Goal: Task Accomplishment & Management: Manage account settings

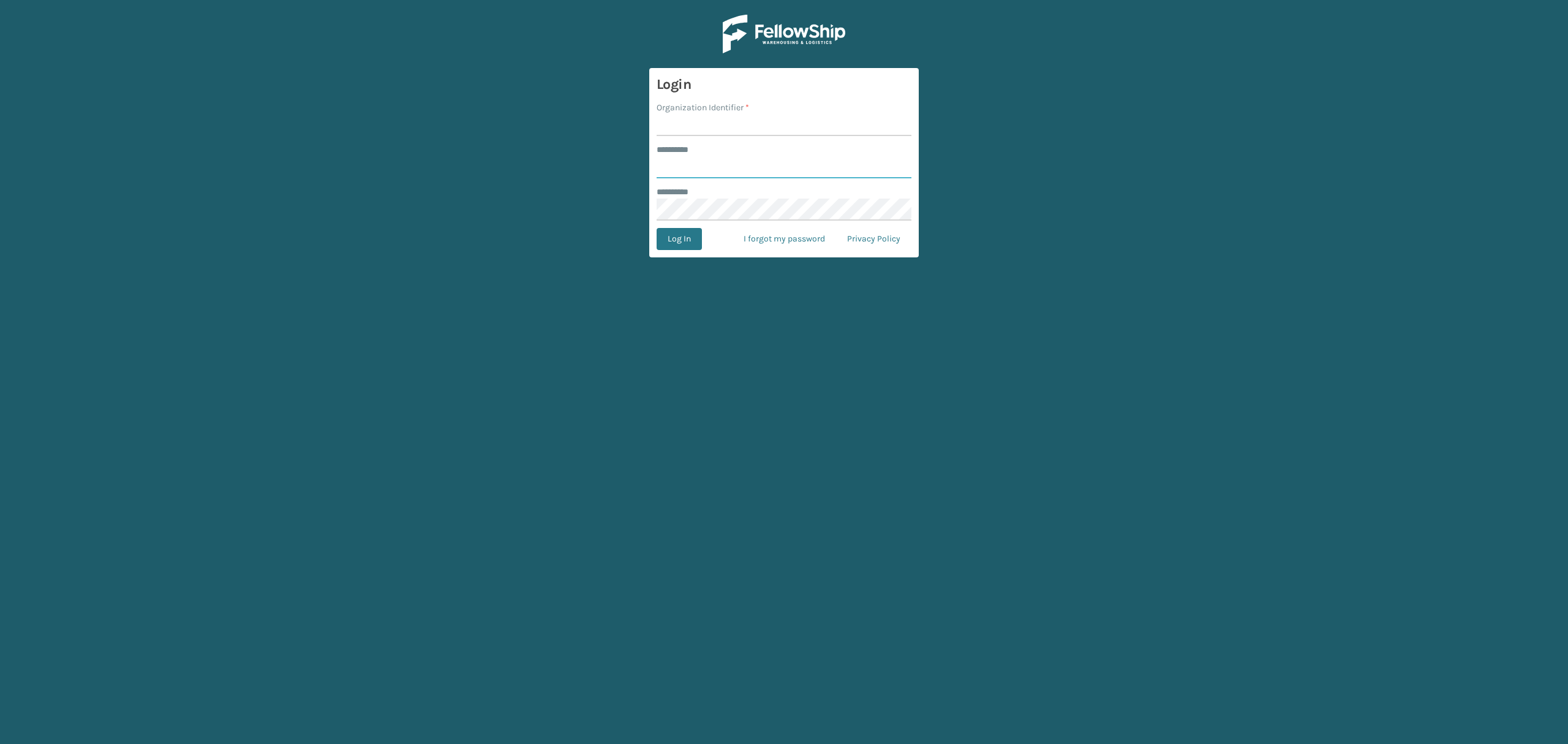
type input "*****"
click at [687, 109] on label "Organization Identifier *" at bounding box center [703, 107] width 92 height 13
click at [687, 114] on input "Organization Identifier *" at bounding box center [784, 125] width 255 height 22
drag, startPoint x: 676, startPoint y: 120, endPoint x: 681, endPoint y: 130, distance: 11.2
click at [676, 120] on input "Organization Identifier *" at bounding box center [784, 125] width 255 height 22
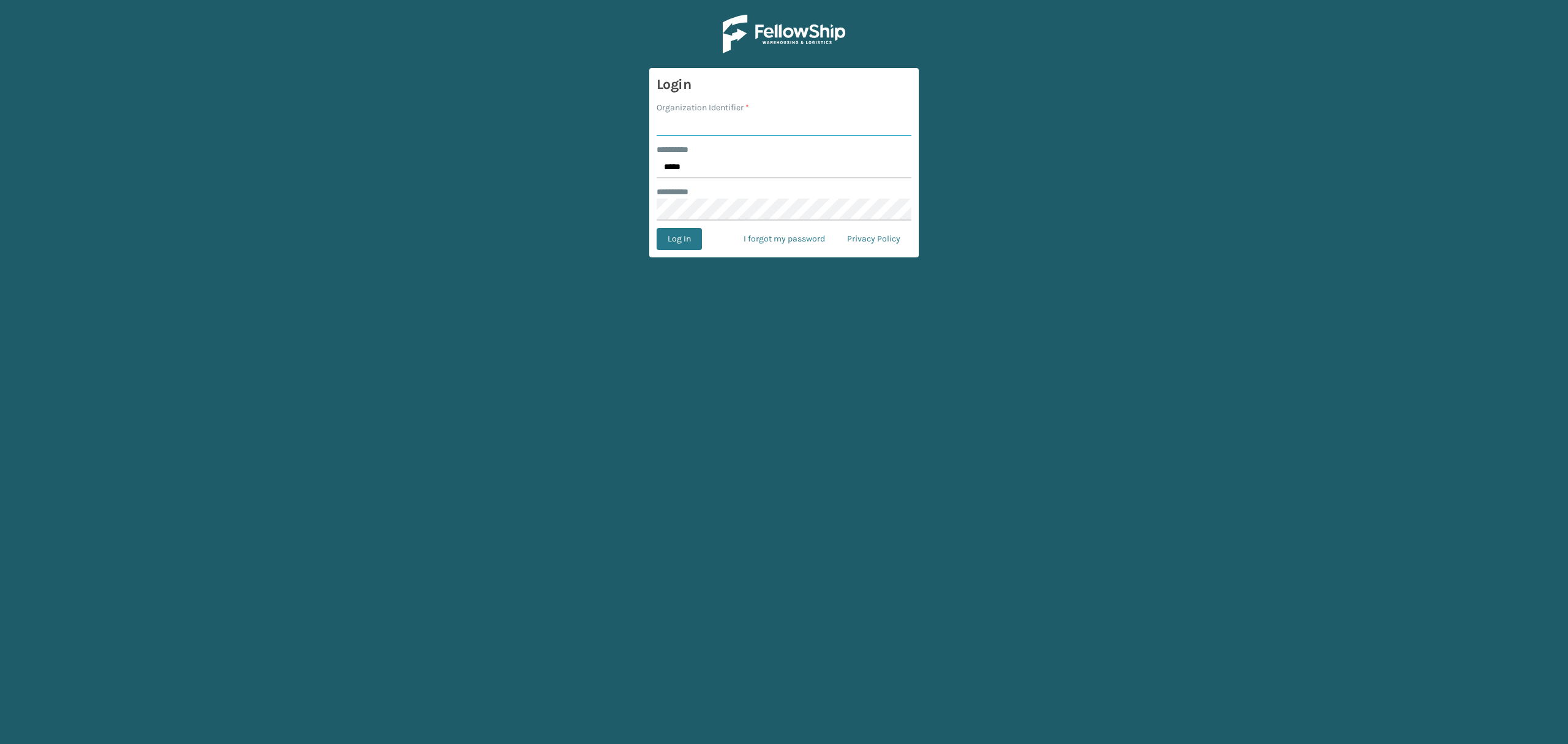
type input "SuperAdminOrganization"
click at [687, 244] on button "Log In" at bounding box center [679, 239] width 45 height 22
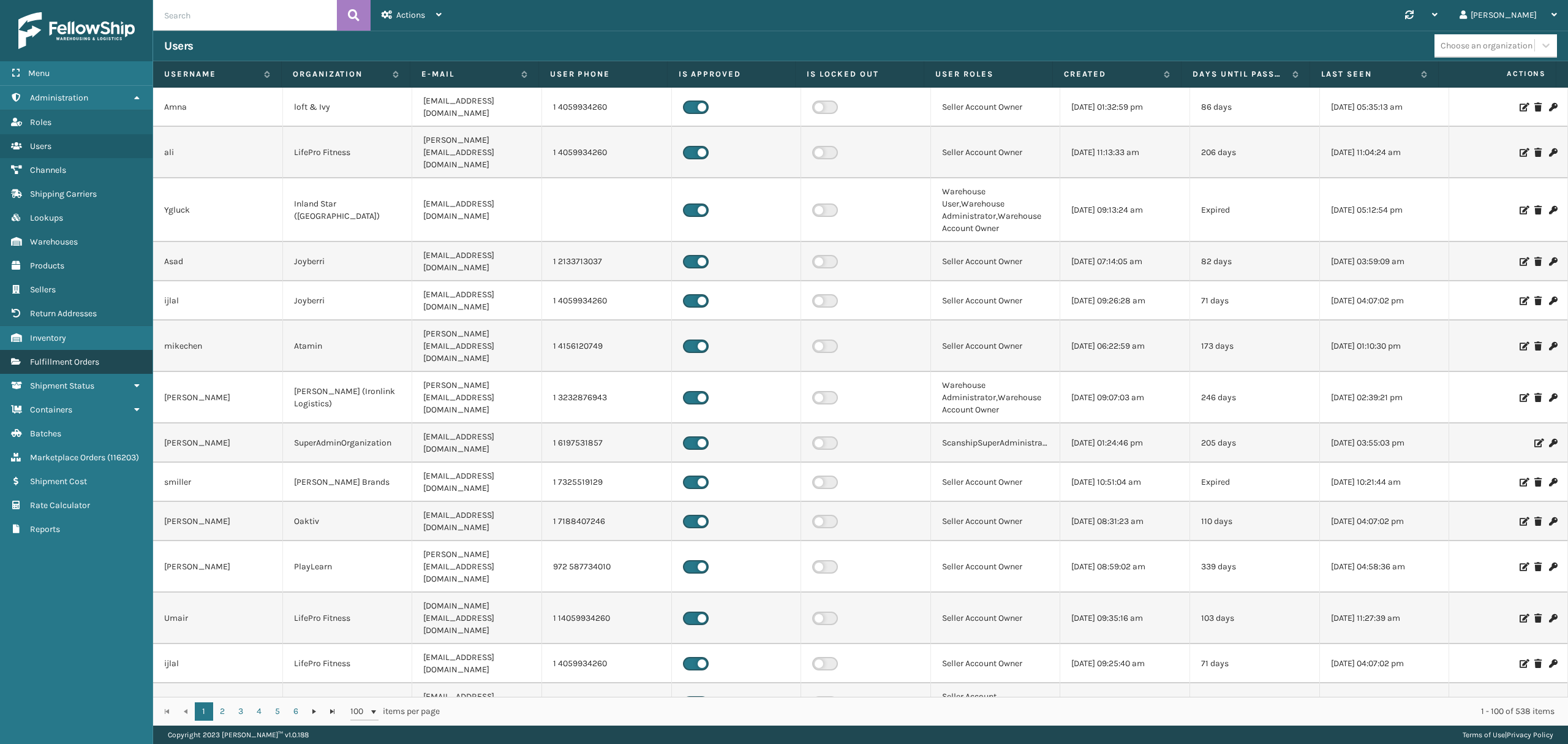
click at [55, 366] on span "Fulfillment Orders" at bounding box center [64, 362] width 69 height 10
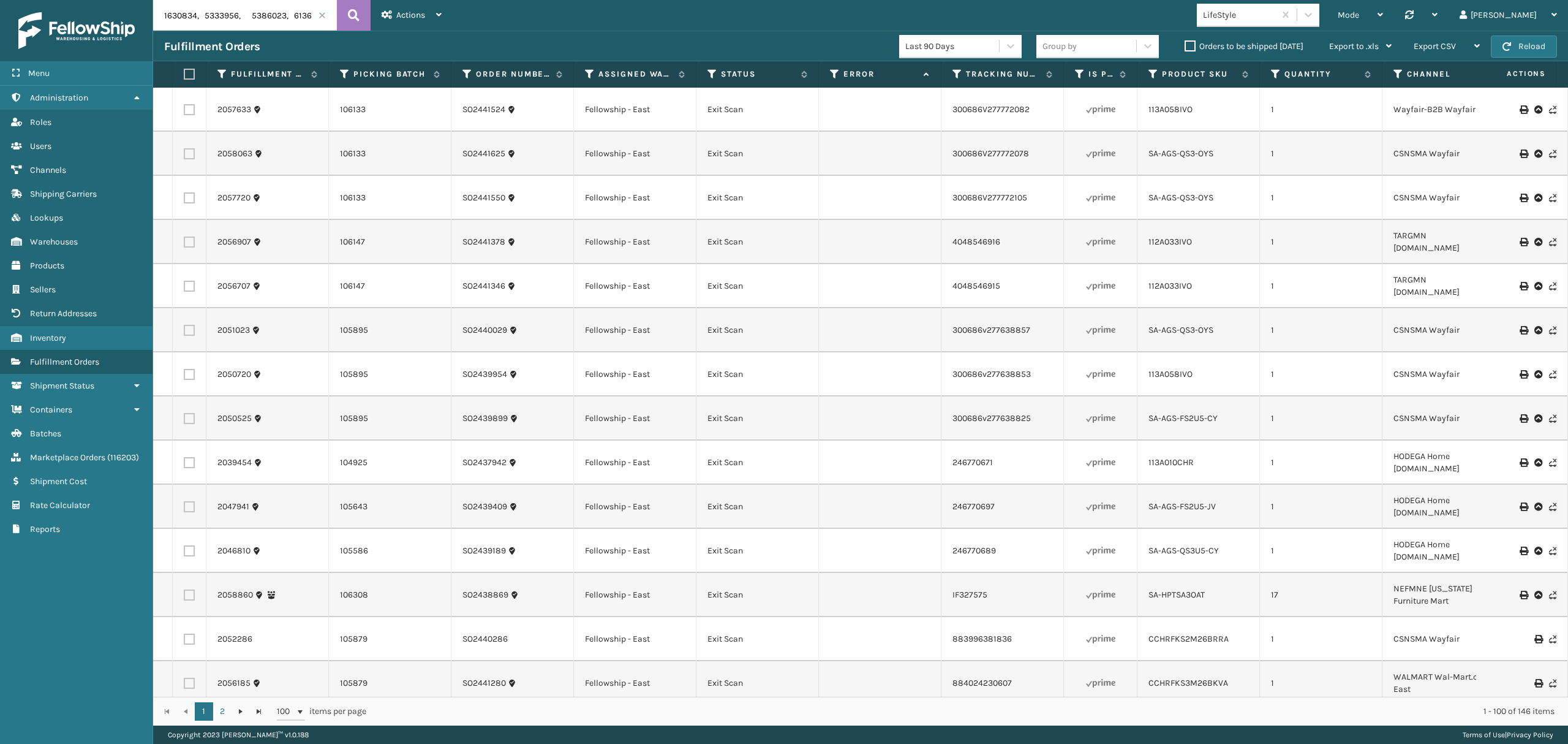
click at [325, 10] on input "text" at bounding box center [245, 15] width 184 height 31
click at [323, 15] on span at bounding box center [321, 15] width 8 height 8
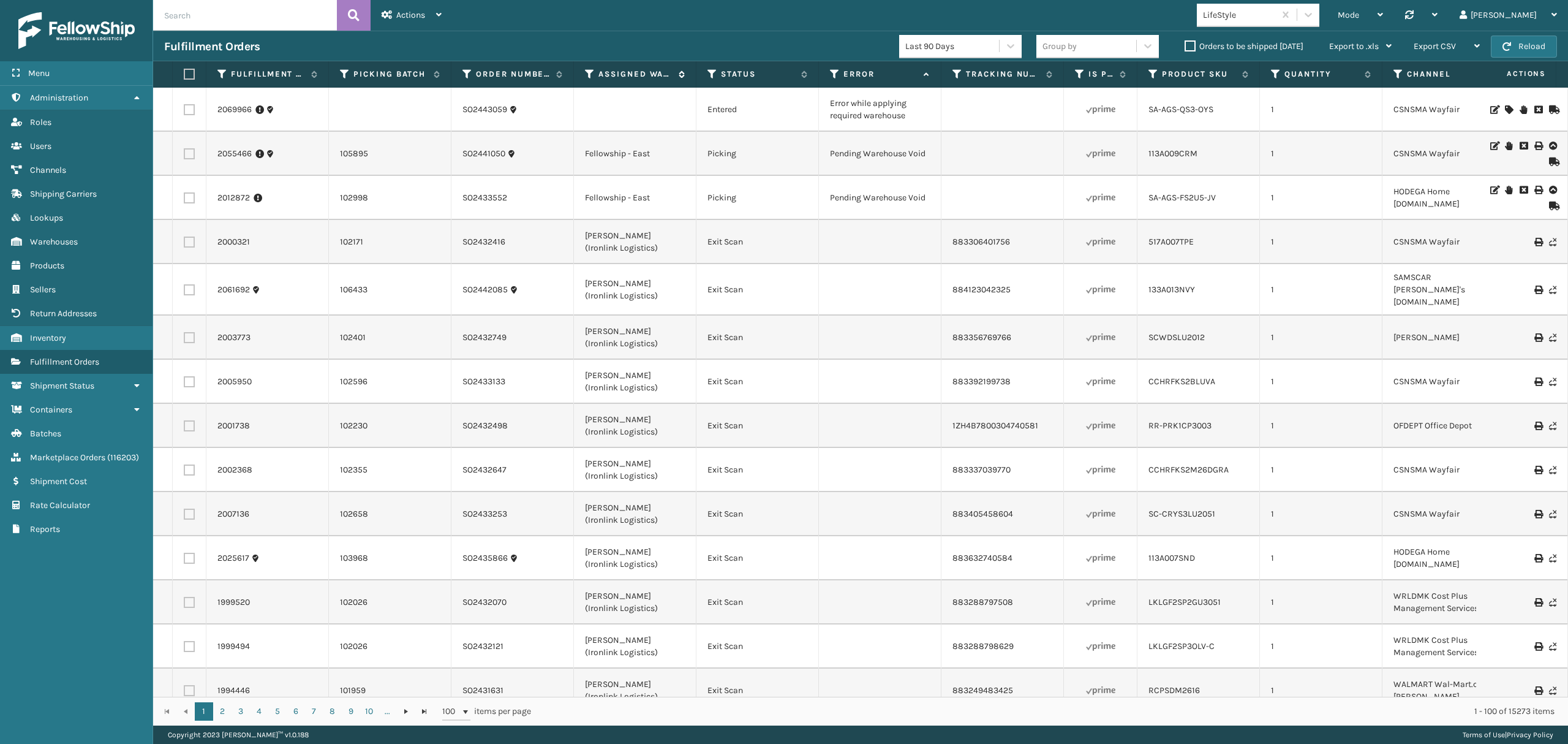
click at [586, 72] on icon at bounding box center [589, 74] width 9 height 11
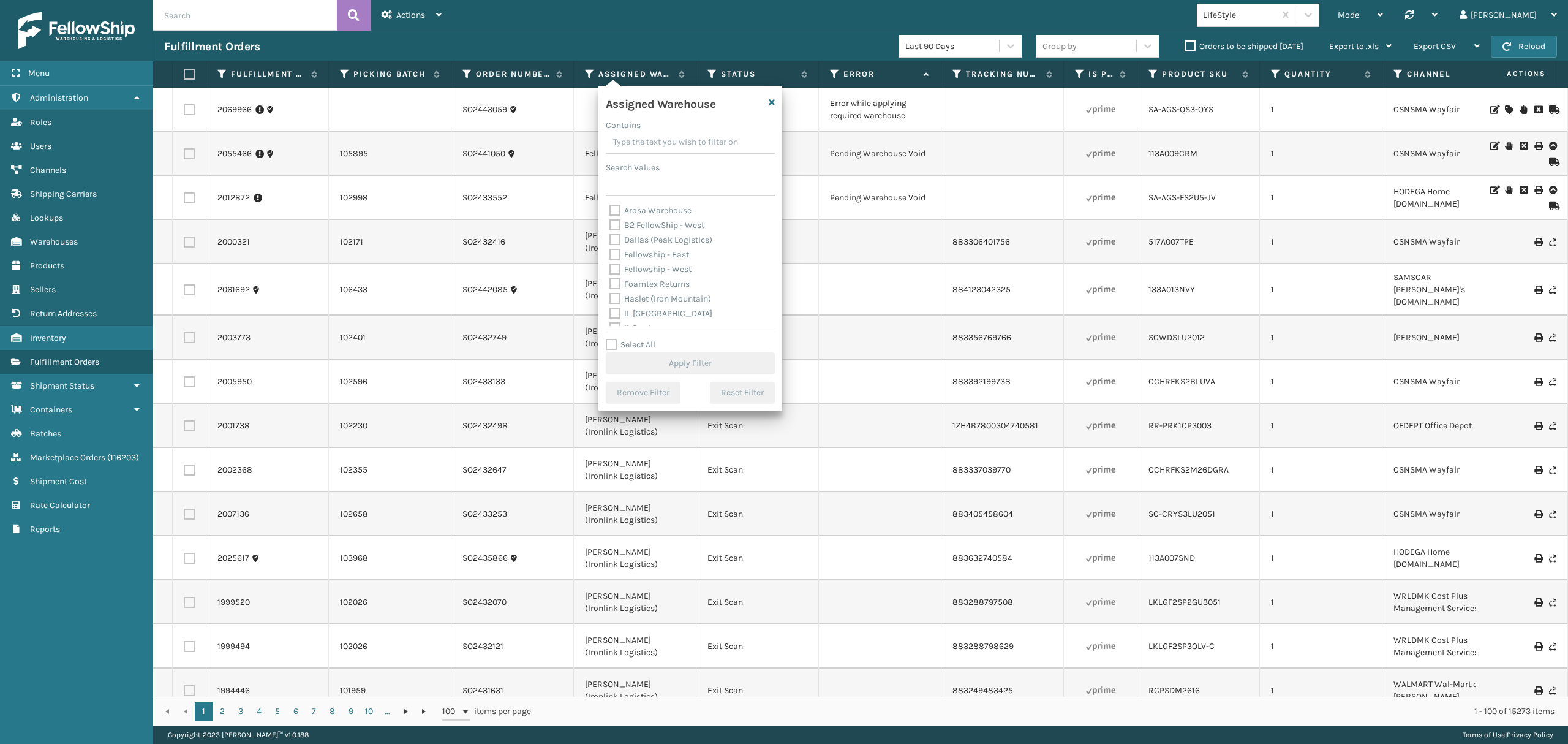
click at [657, 263] on div "Fellowship - West" at bounding box center [690, 269] width 162 height 15
click at [654, 272] on label "Fellowship - West" at bounding box center [651, 269] width 82 height 10
click at [610, 270] on input "Fellowship - West" at bounding box center [610, 266] width 1 height 8
checkbox input "true"
click at [653, 361] on button "Apply Filter" at bounding box center [690, 363] width 169 height 22
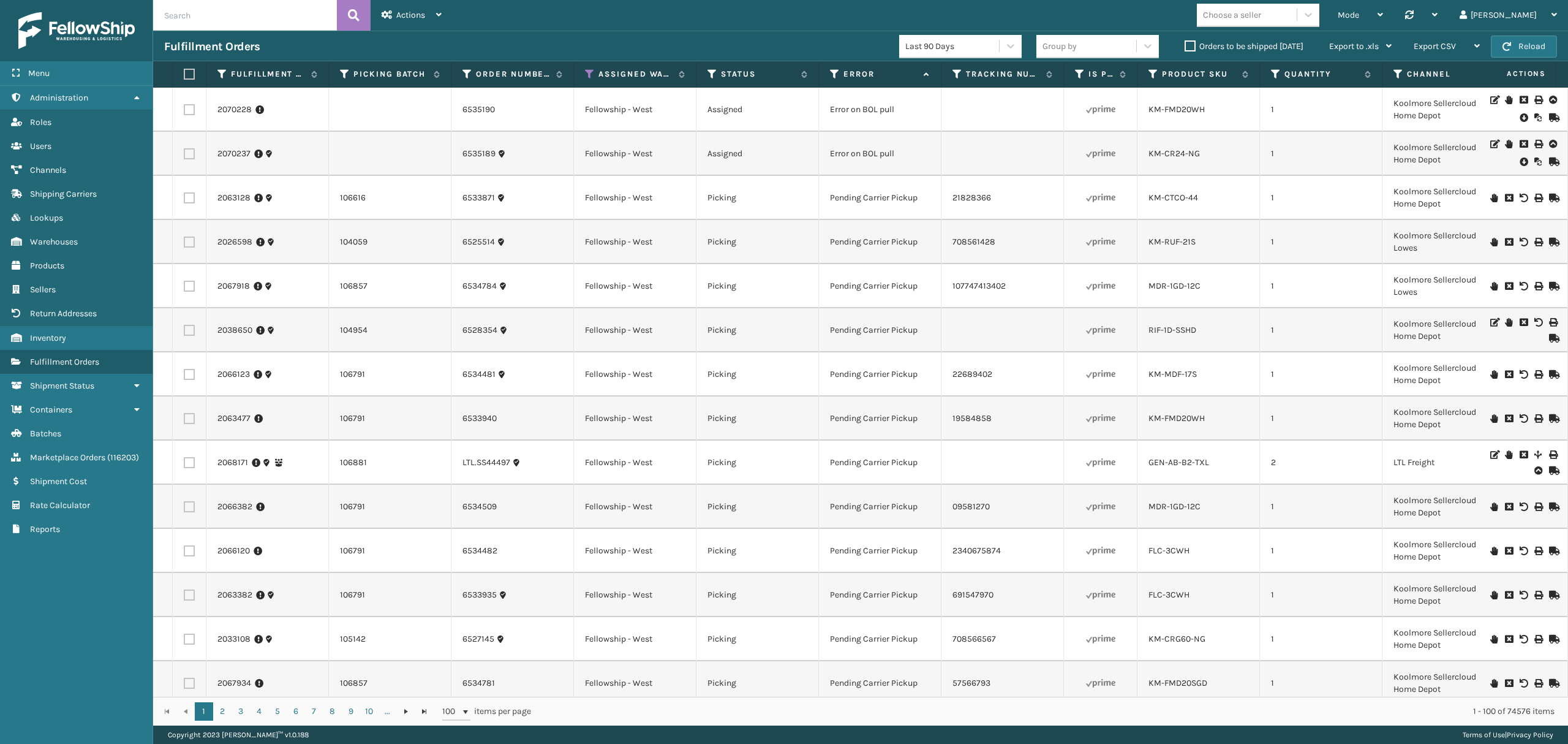
click at [1183, 52] on div "Orders to be shipped [DATE]" at bounding box center [1245, 46] width 144 height 15
click at [1191, 48] on label "Orders to be shipped [DATE]" at bounding box center [1243, 46] width 119 height 10
click at [1185, 47] on input "Orders to be shipped [DATE]" at bounding box center [1184, 43] width 1 height 8
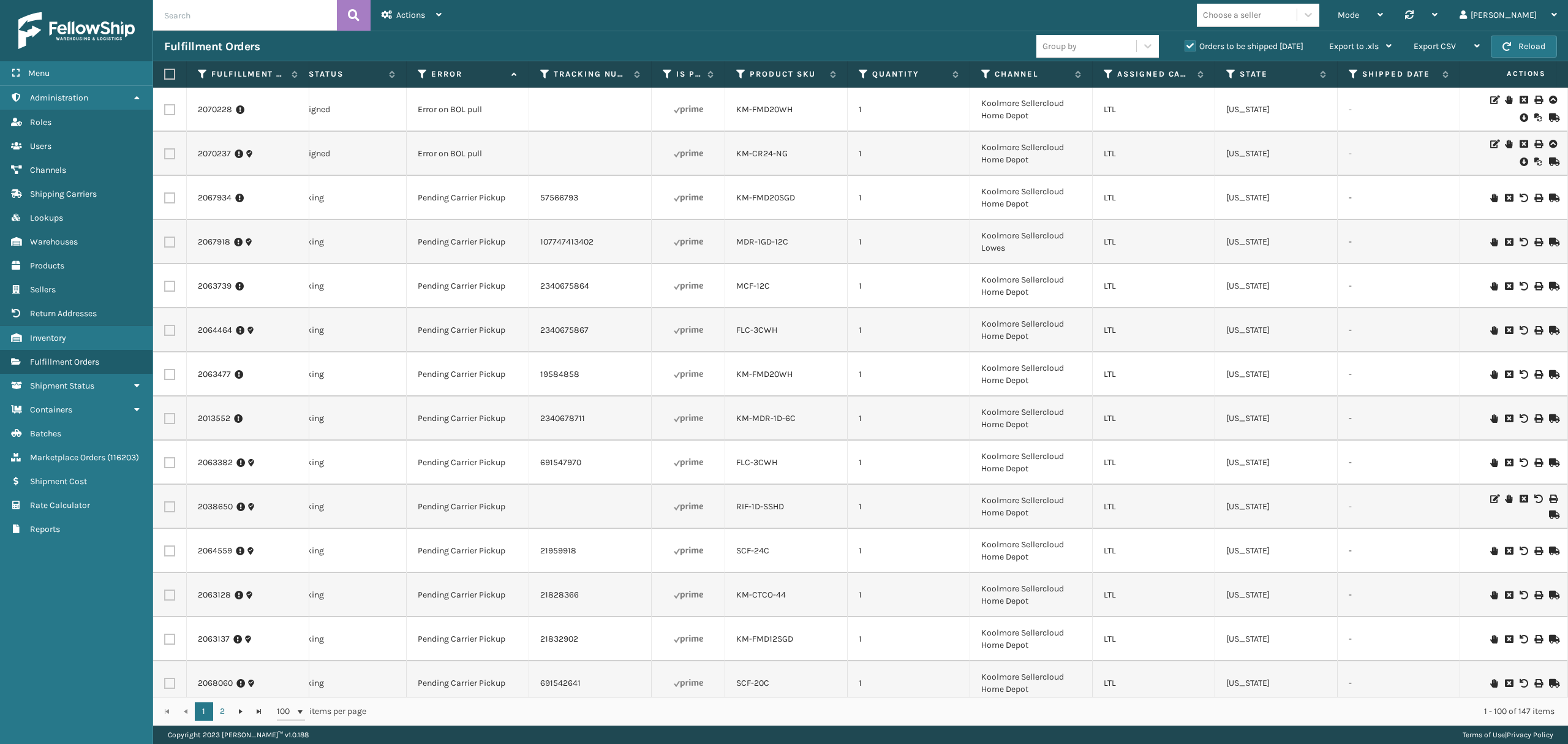
scroll to position [0, 500]
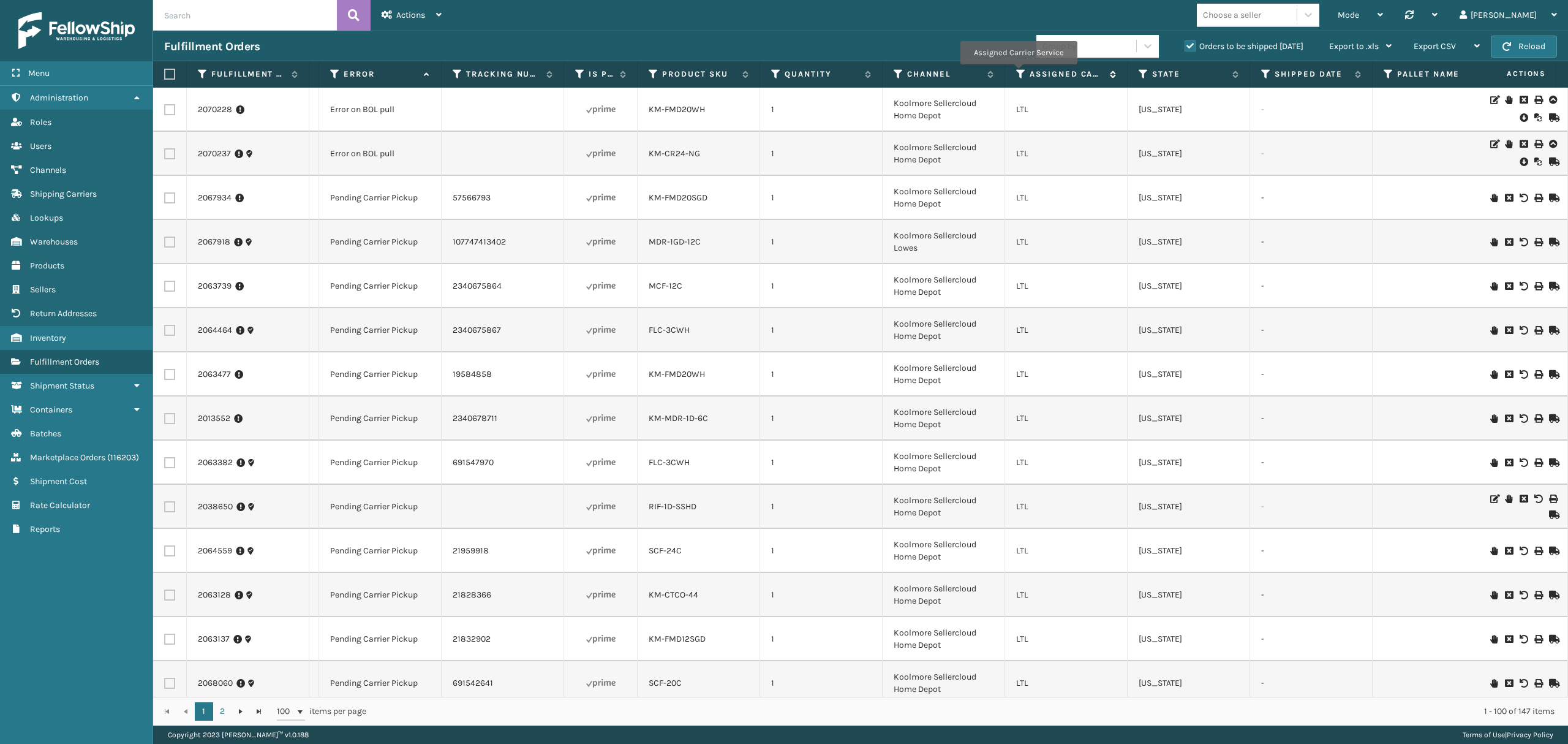
click at [1018, 73] on icon at bounding box center [1020, 74] width 9 height 11
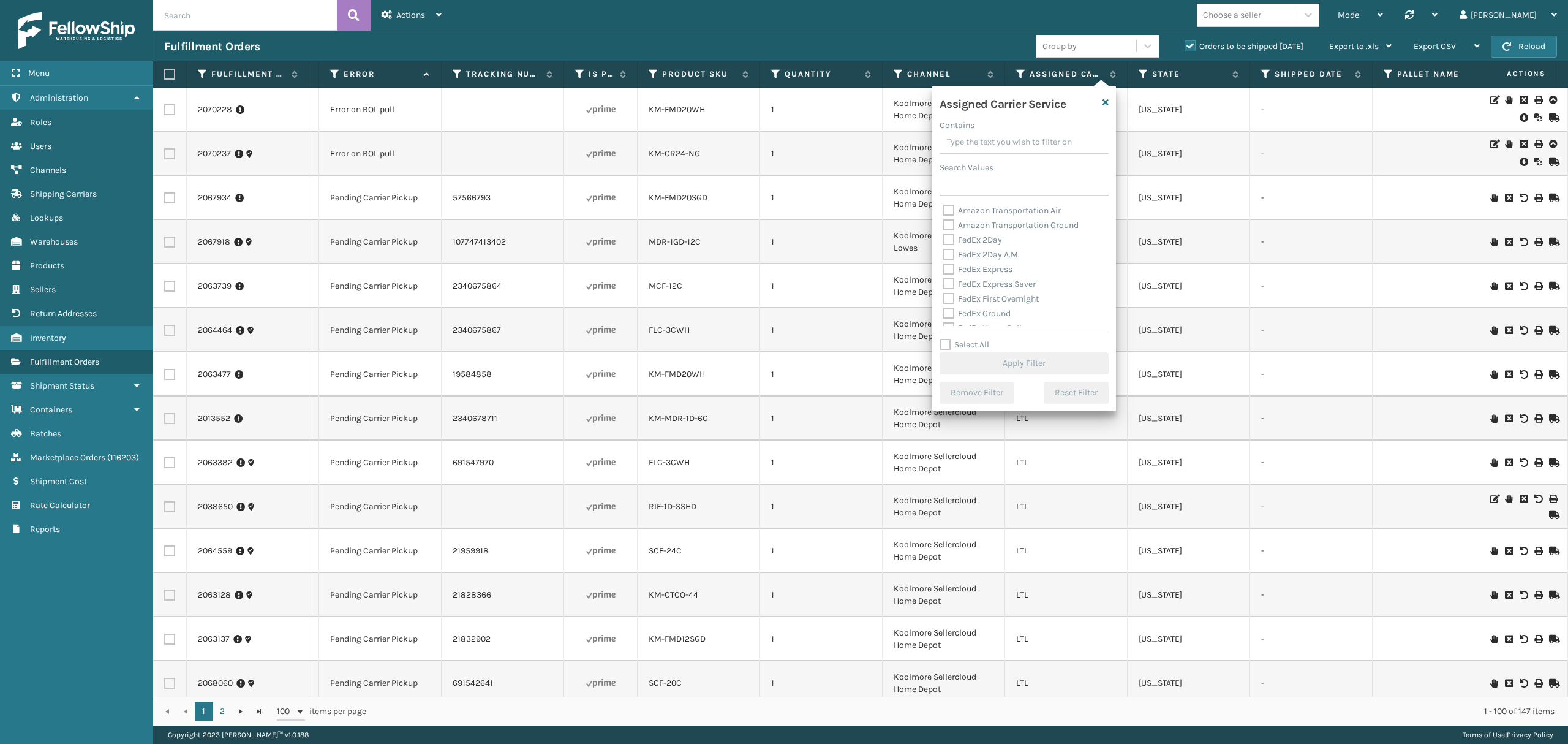
click at [966, 209] on label "Amazon Transportation Air" at bounding box center [1002, 210] width 118 height 10
click at [944, 209] on input "Amazon Transportation Air" at bounding box center [943, 207] width 1 height 8
click at [946, 205] on label "Amazon Transportation Air" at bounding box center [1002, 210] width 118 height 10
click at [944, 204] on input "Amazon Transportation Air" at bounding box center [943, 207] width 1 height 8
checkbox input "false"
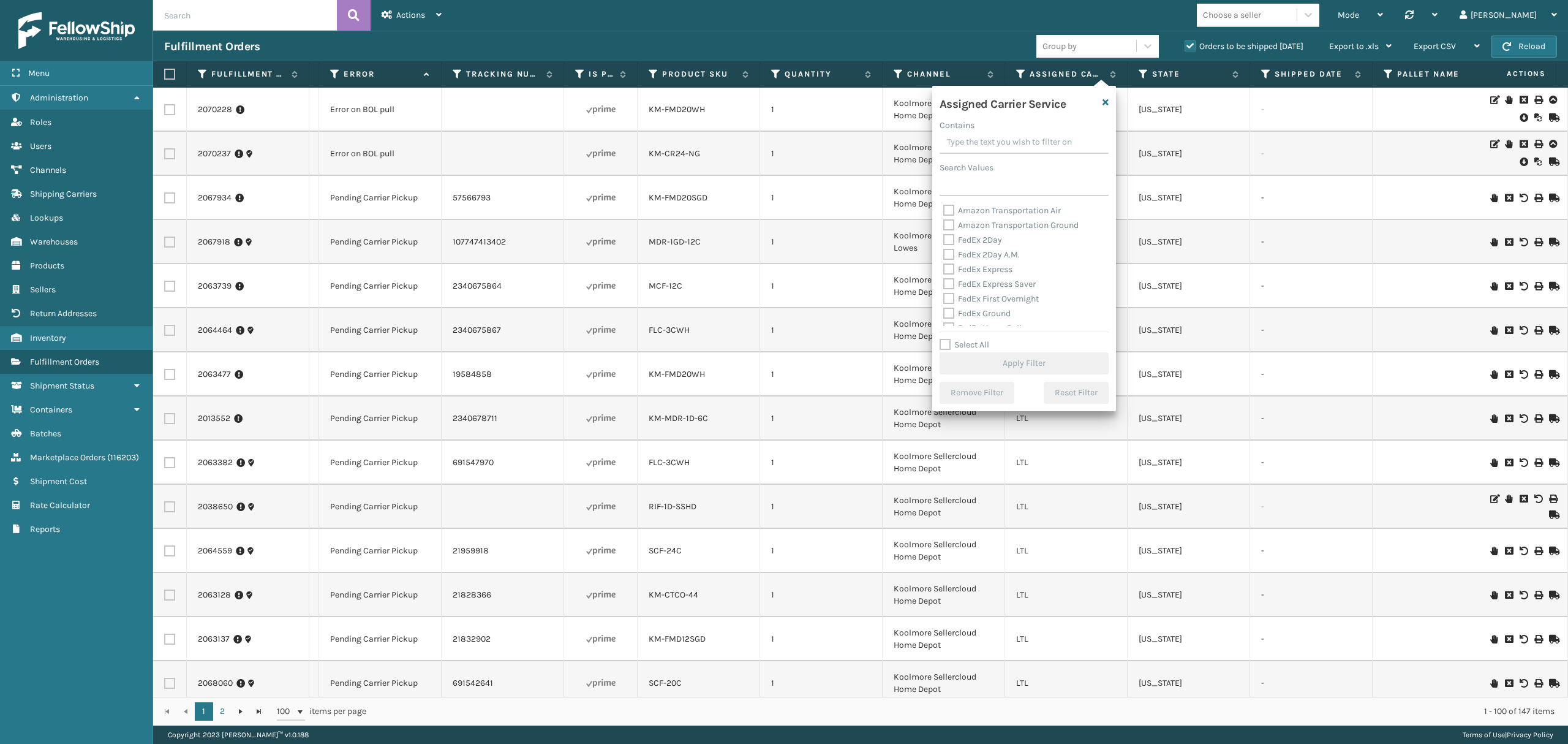
click at [959, 345] on label "Select All" at bounding box center [964, 345] width 50 height 10
click at [959, 339] on input "Select All" at bounding box center [1031, 338] width 184 height 1
checkbox input "true"
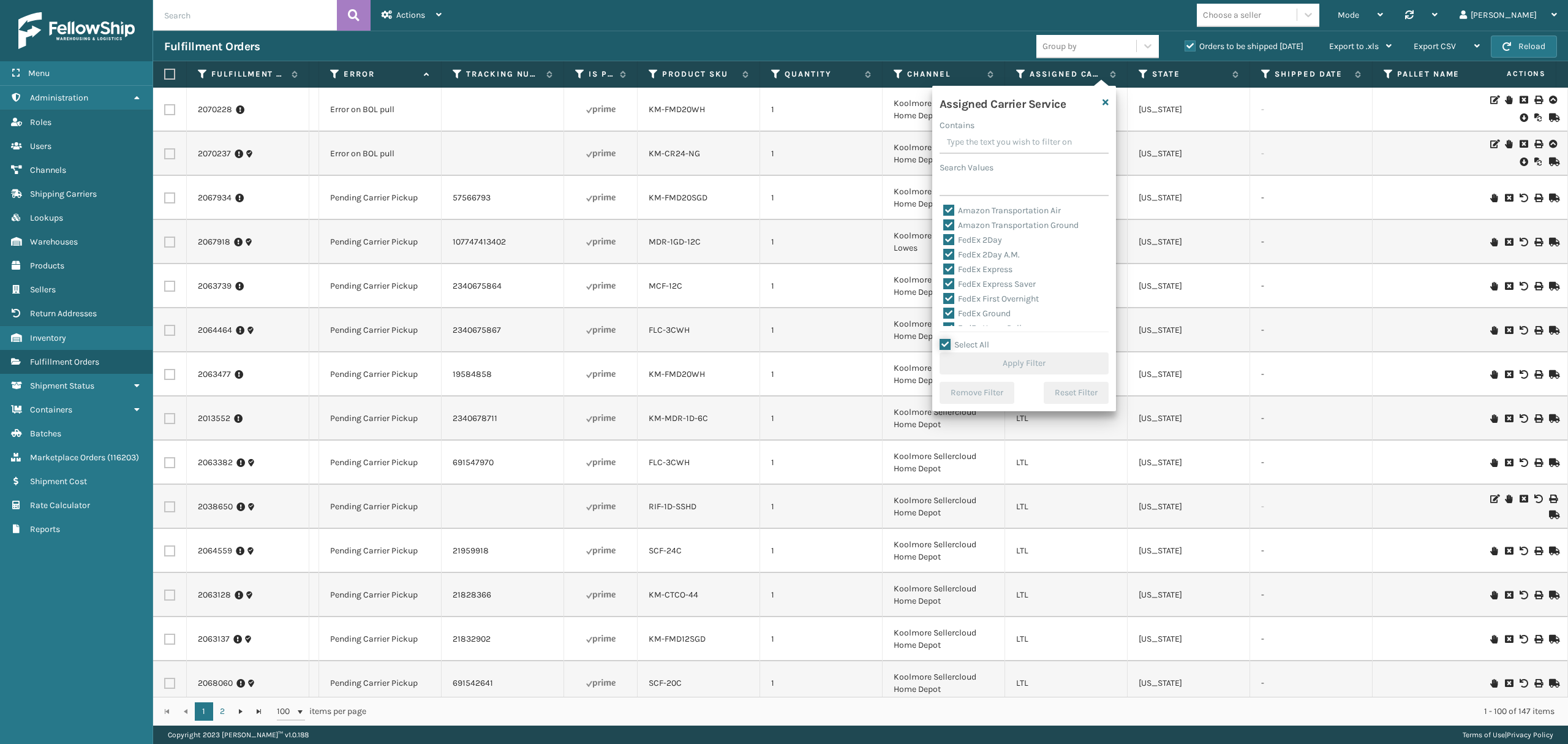
checkbox input "true"
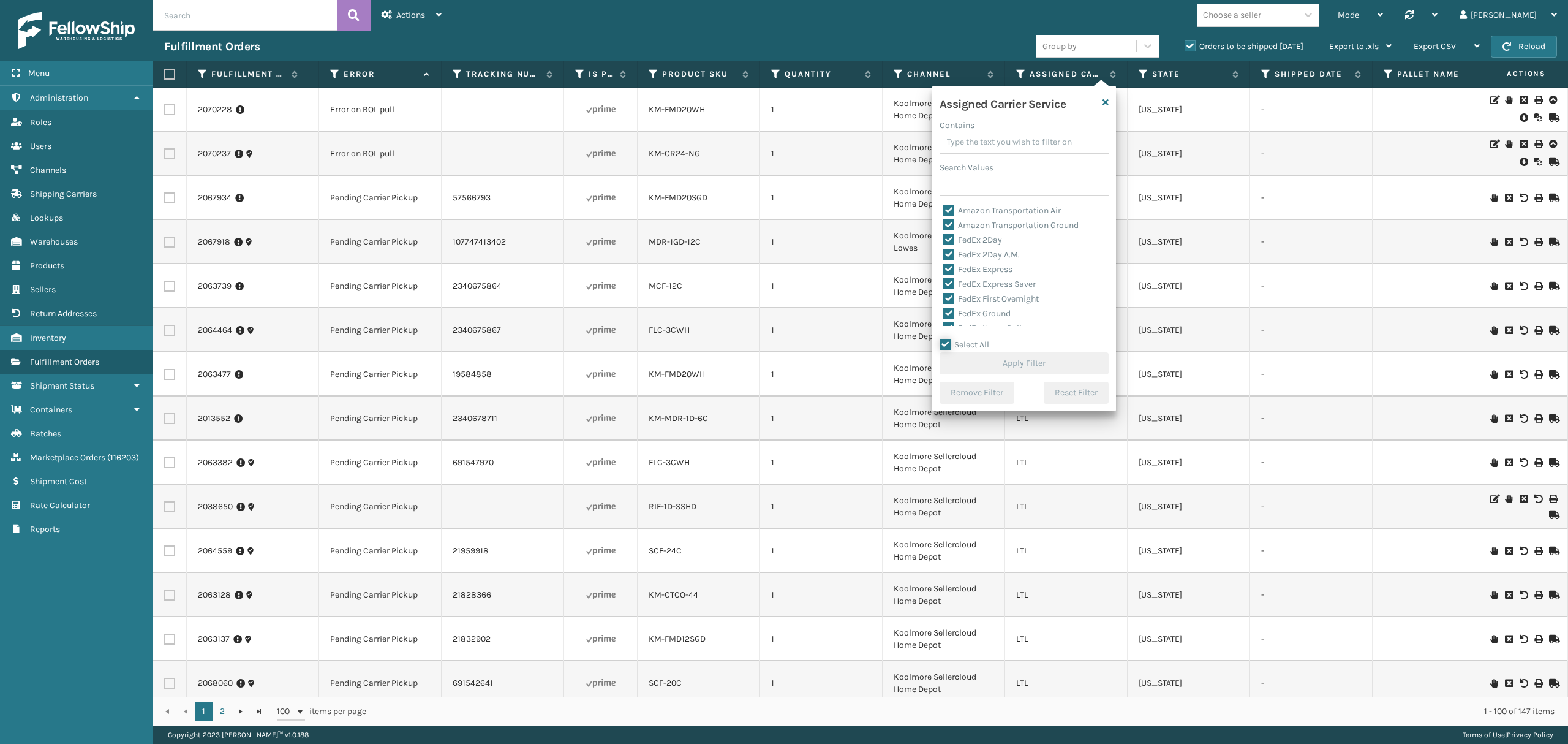
checkbox input "true"
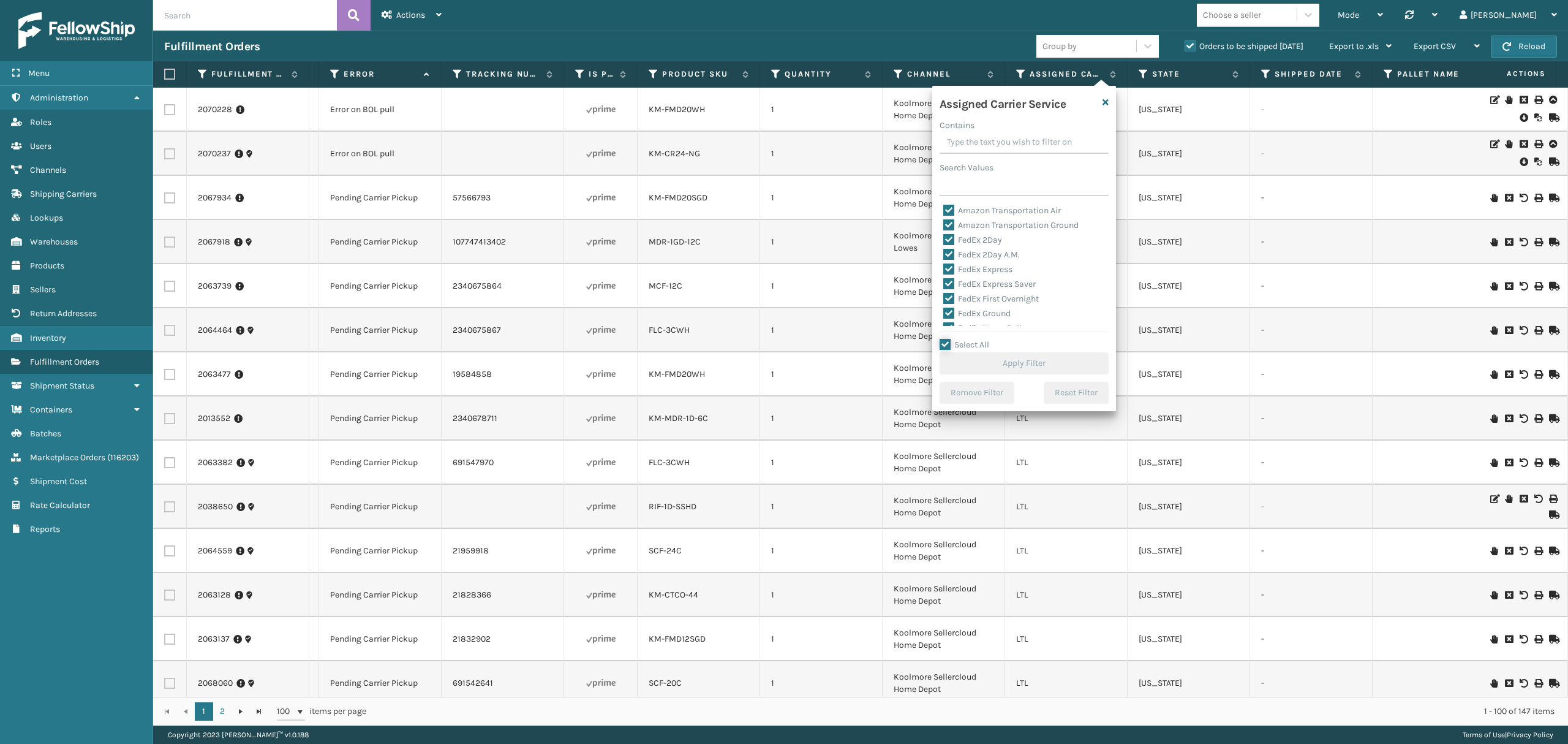
checkbox input "true"
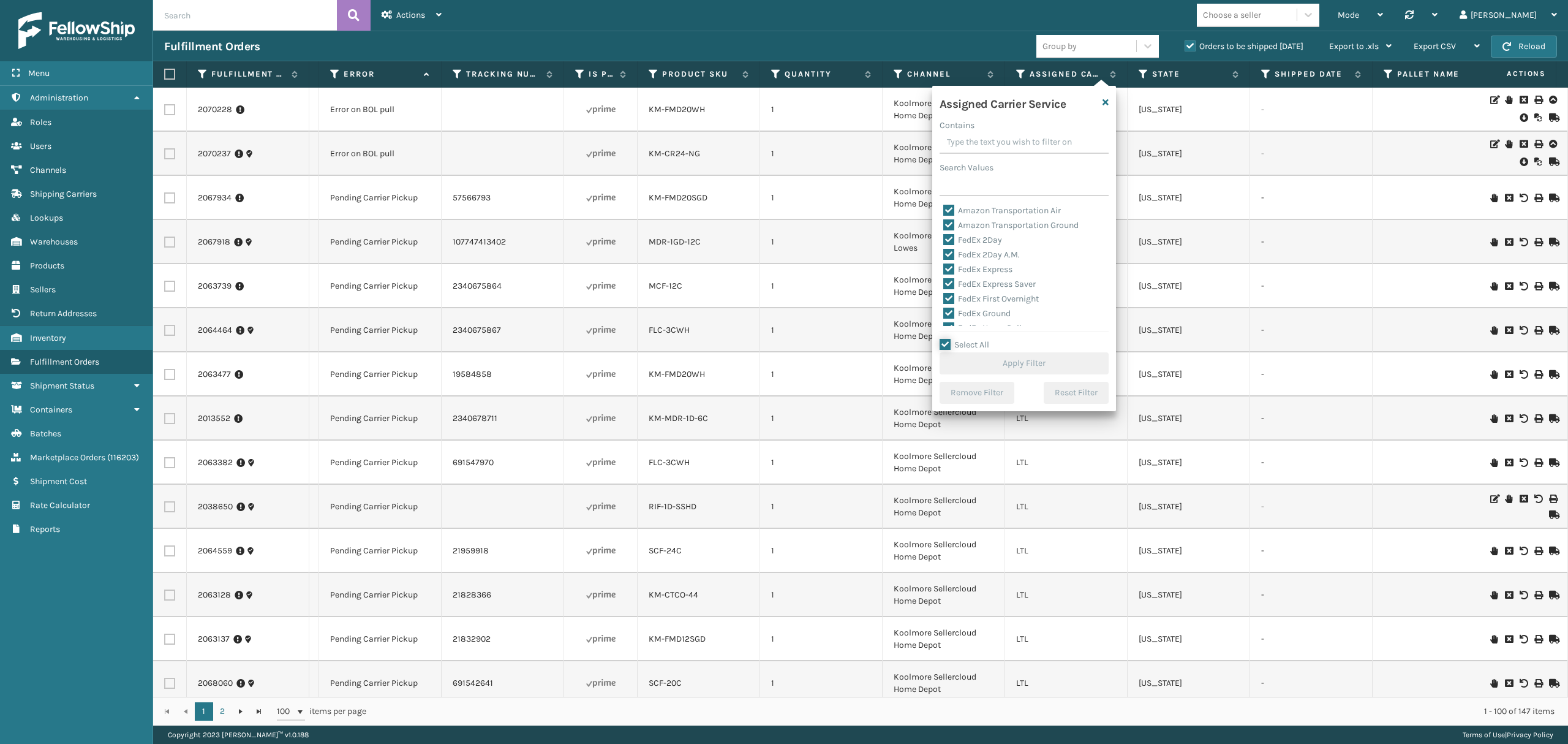
checkbox input "true"
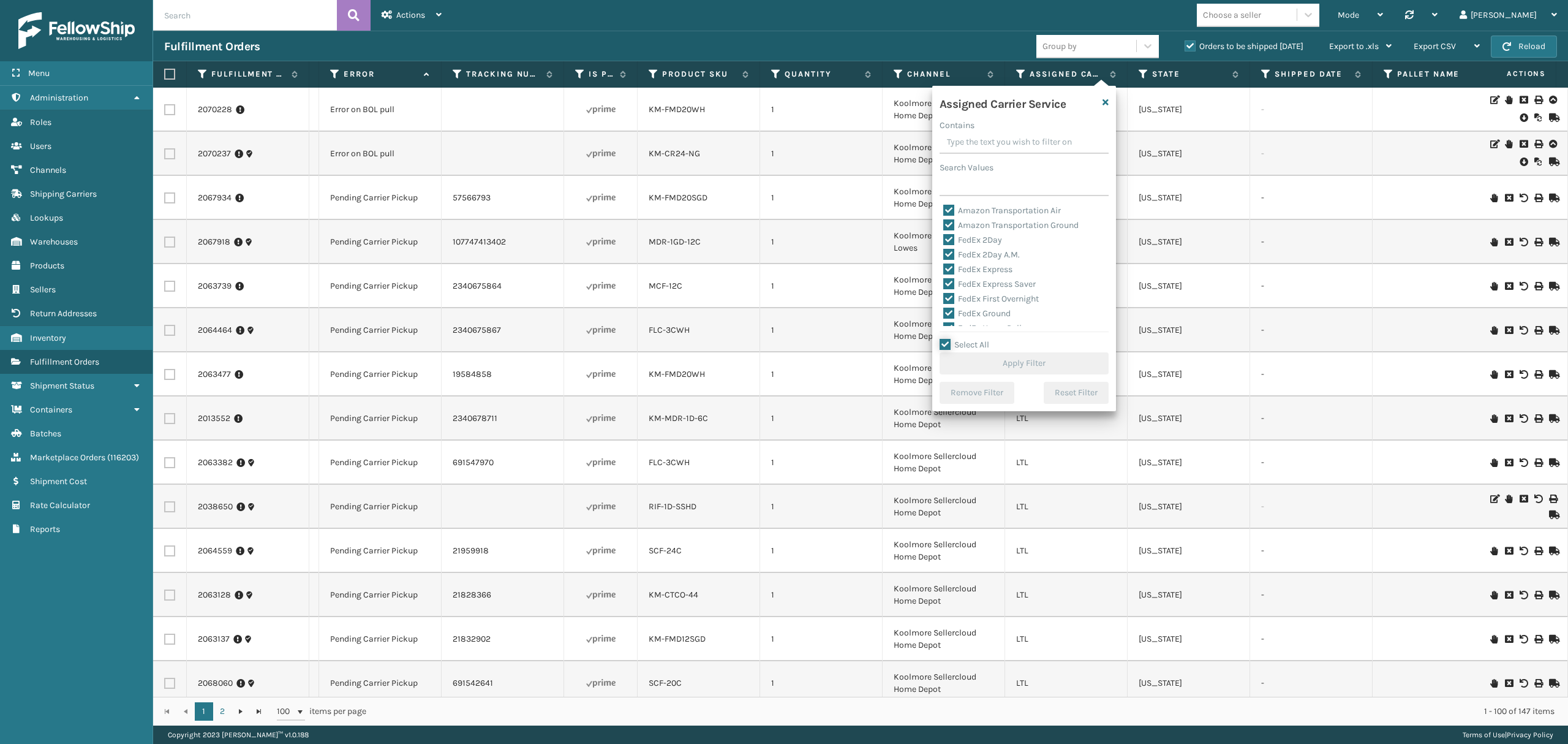
checkbox input "true"
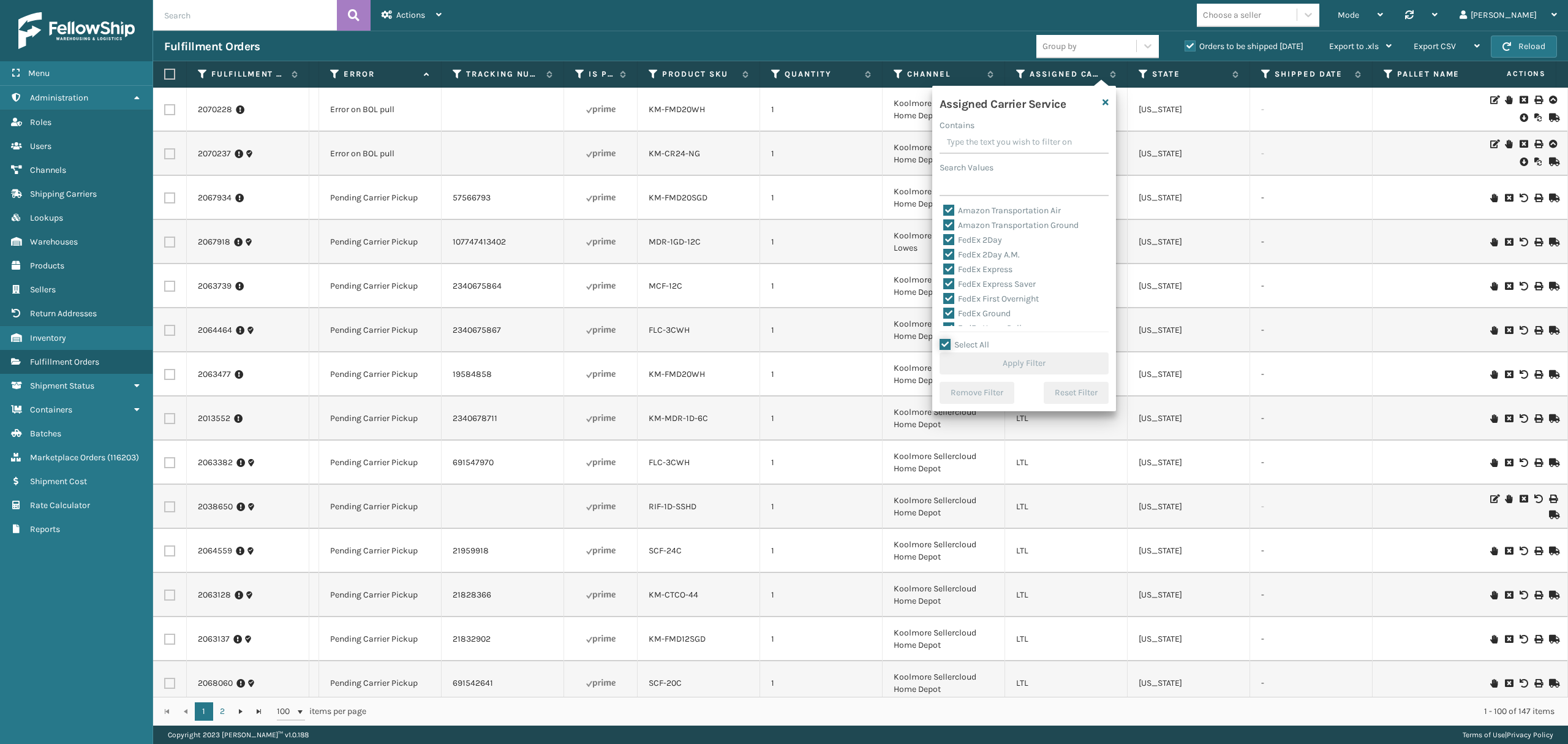
checkbox input "true"
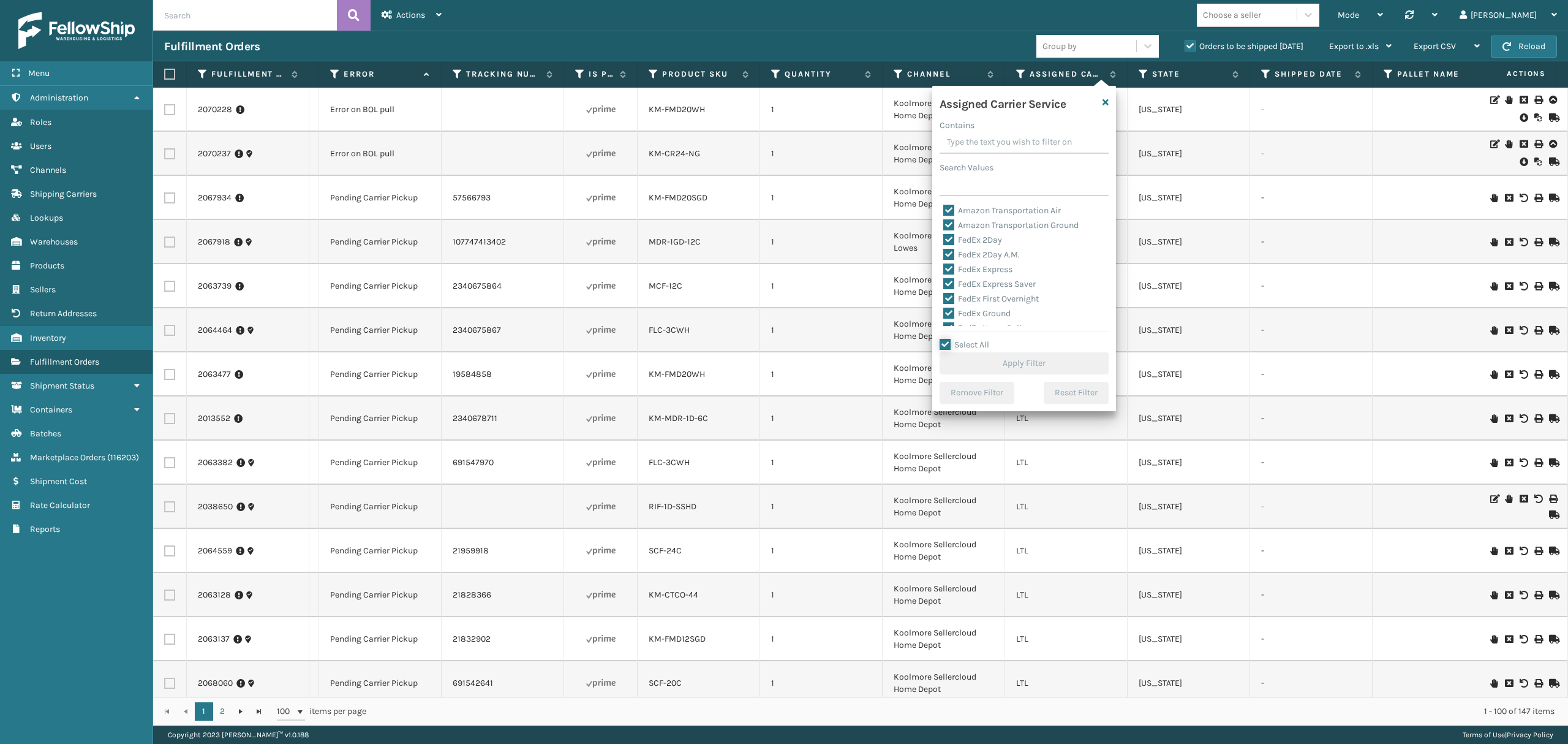
checkbox input "true"
click at [954, 224] on label "LTL" at bounding box center [957, 224] width 27 height 10
click at [944, 224] on input "LTL" at bounding box center [943, 221] width 1 height 8
checkbox input "false"
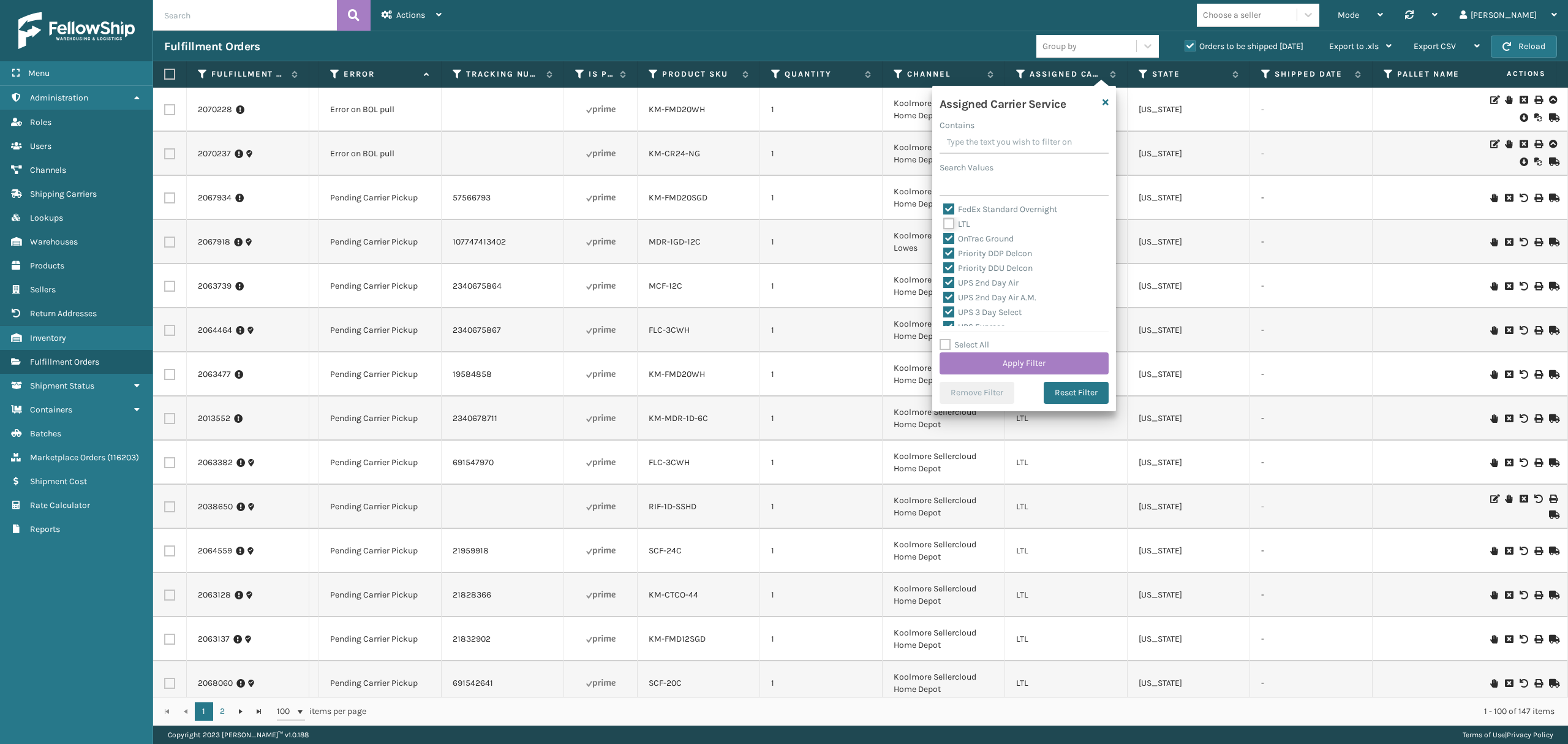
checkbox input "false"
click at [991, 357] on button "Apply Filter" at bounding box center [1024, 363] width 169 height 22
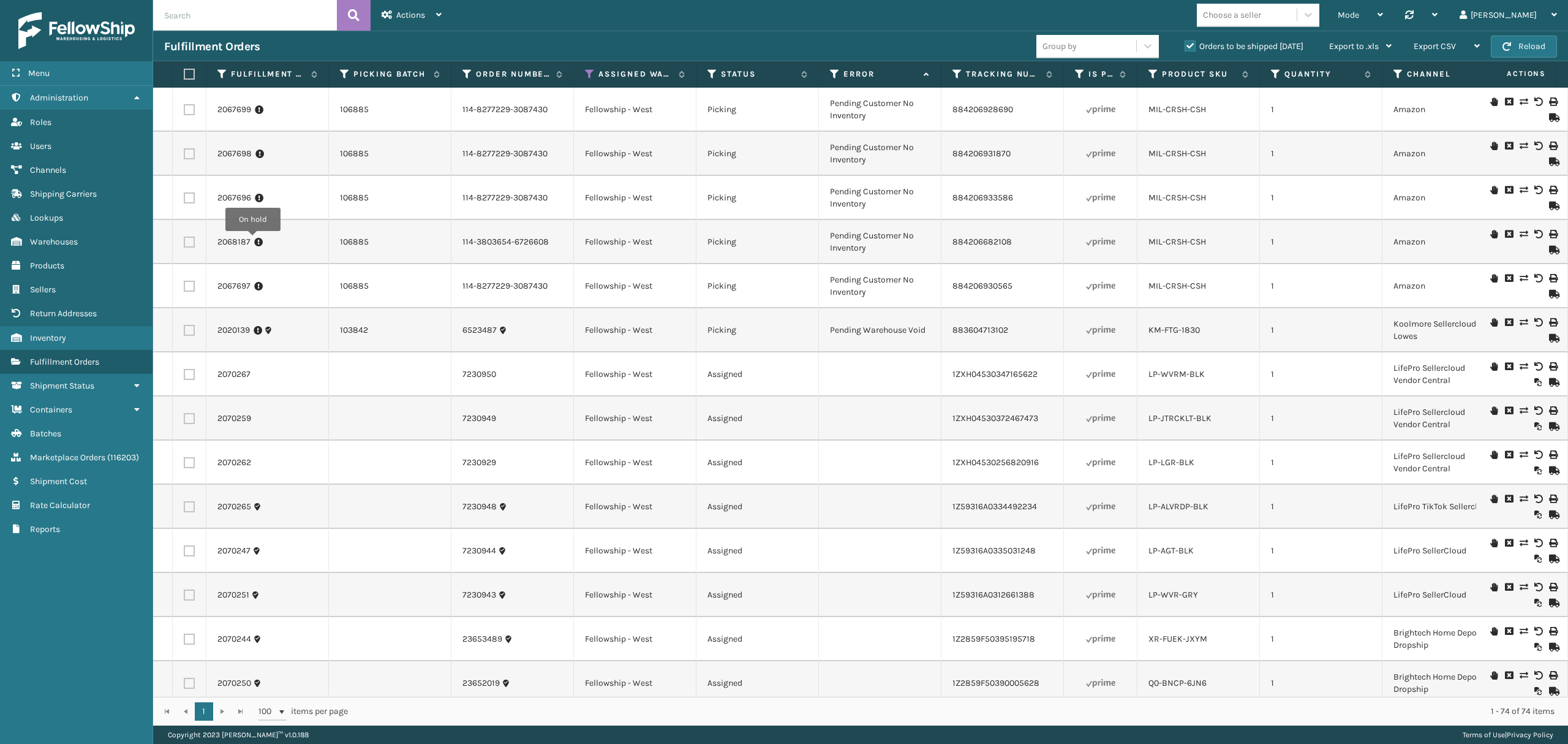
click at [254, 240] on icon at bounding box center [258, 242] width 9 height 12
click at [256, 239] on icon at bounding box center [258, 242] width 9 height 12
click at [233, 241] on link "2068187" at bounding box center [233, 242] width 33 height 12
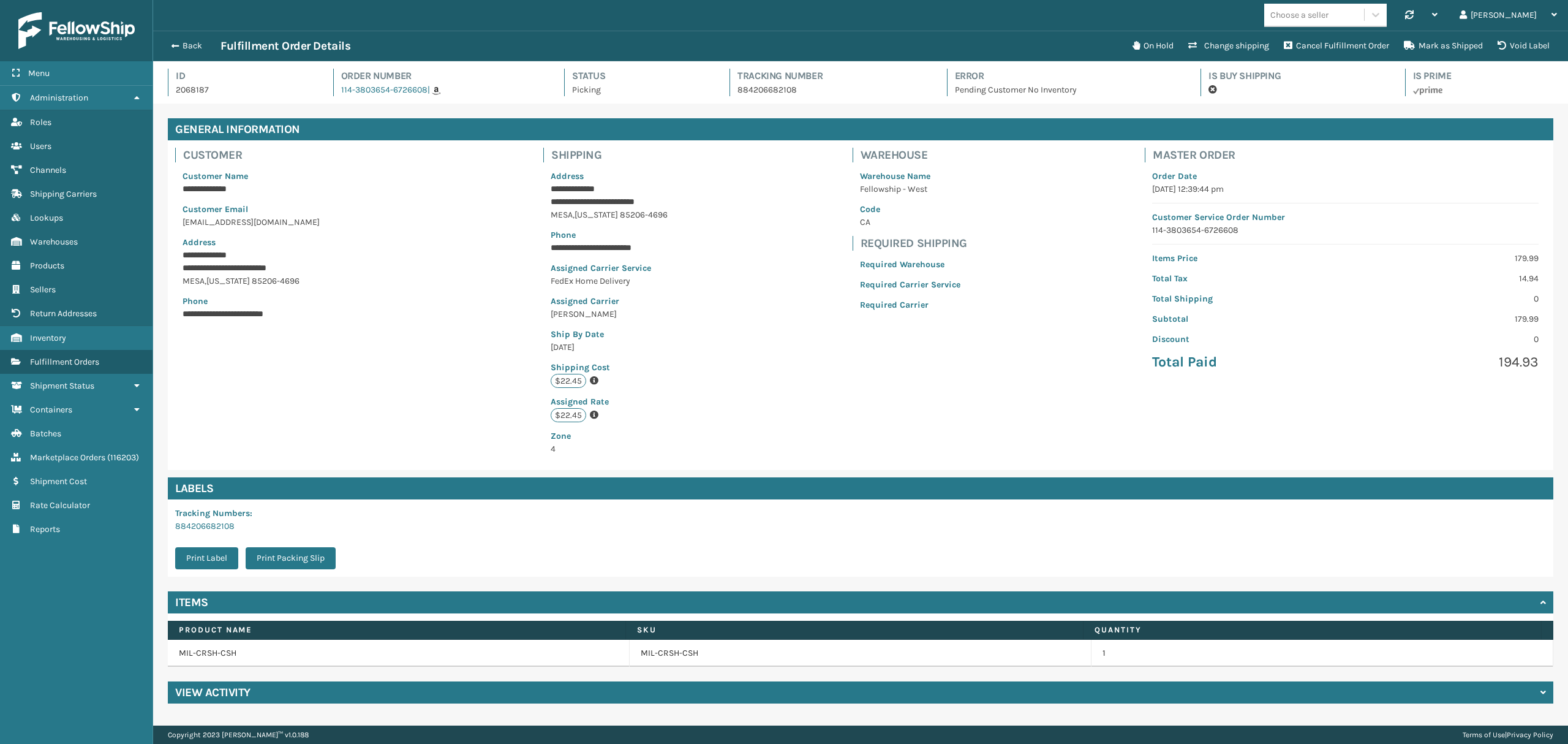
scroll to position [28, 1414]
click at [1157, 51] on button "On Hold" at bounding box center [1152, 45] width 56 height 25
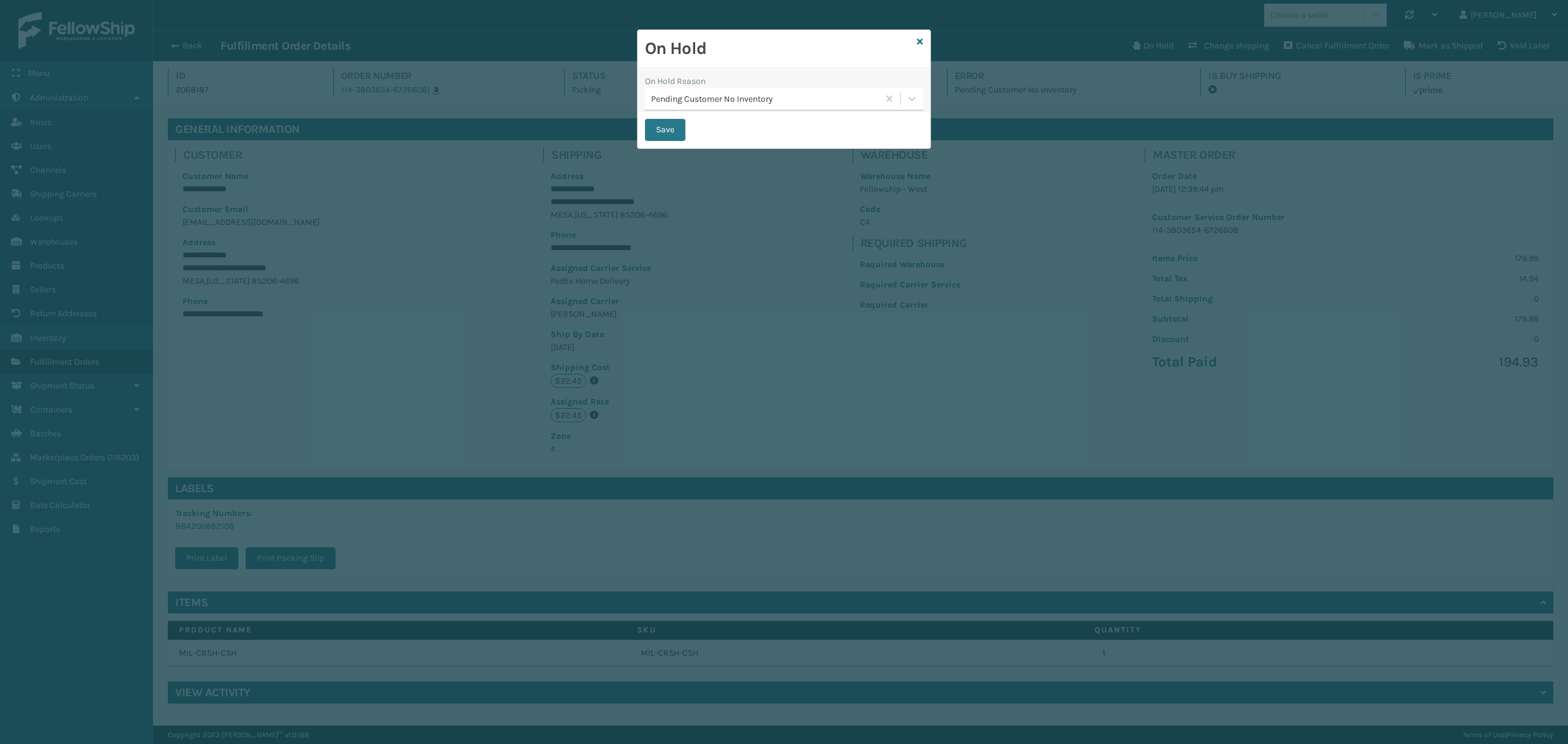
click at [915, 38] on div "On Hold" at bounding box center [784, 49] width 292 height 38
click at [923, 40] on div "On Hold" at bounding box center [784, 49] width 292 height 38
click at [662, 131] on button "Save" at bounding box center [664, 130] width 40 height 22
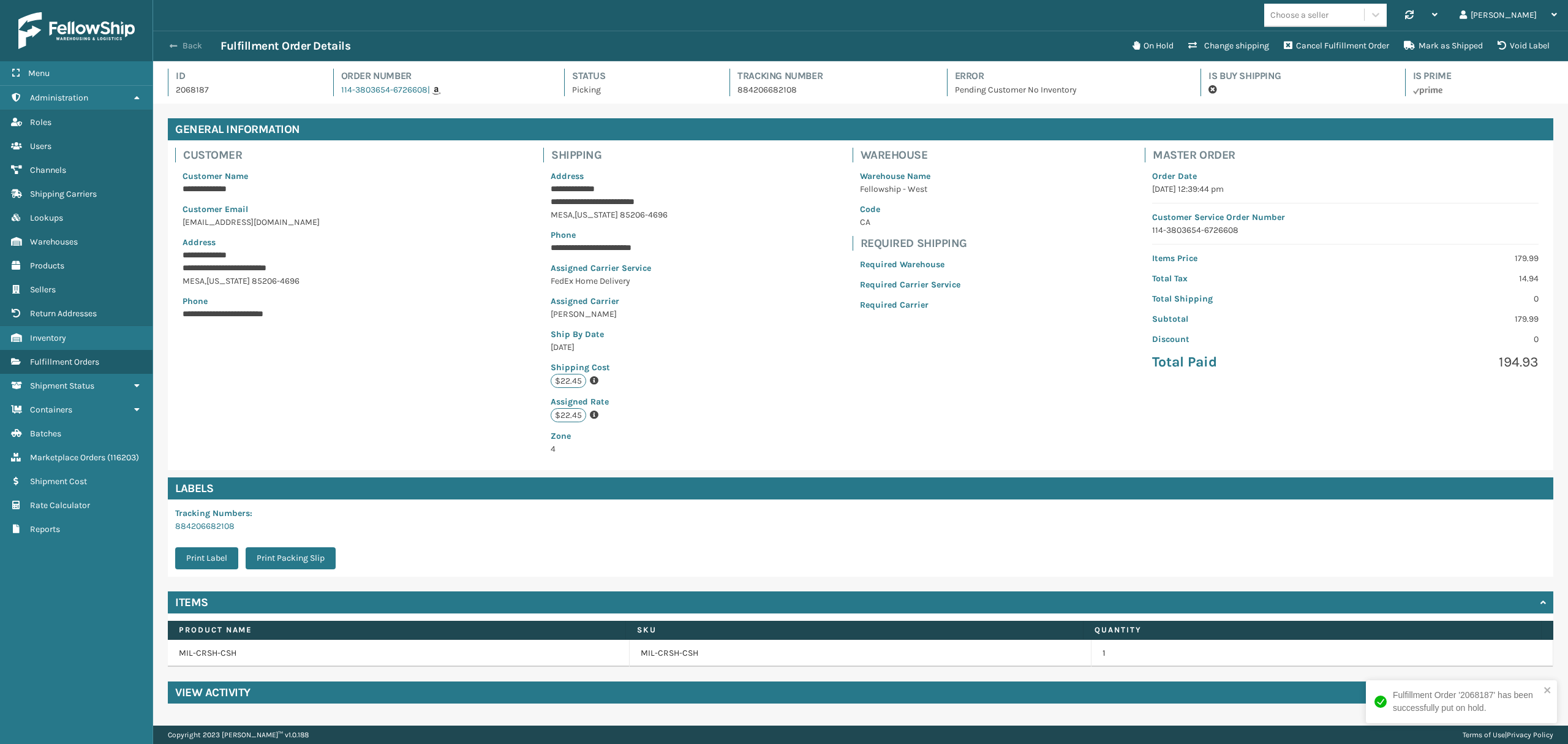
drag, startPoint x: 198, startPoint y: 29, endPoint x: 182, endPoint y: 44, distance: 21.9
click at [194, 33] on div "**********" at bounding box center [860, 363] width 1415 height 725
click at [182, 44] on button "Back" at bounding box center [192, 45] width 56 height 11
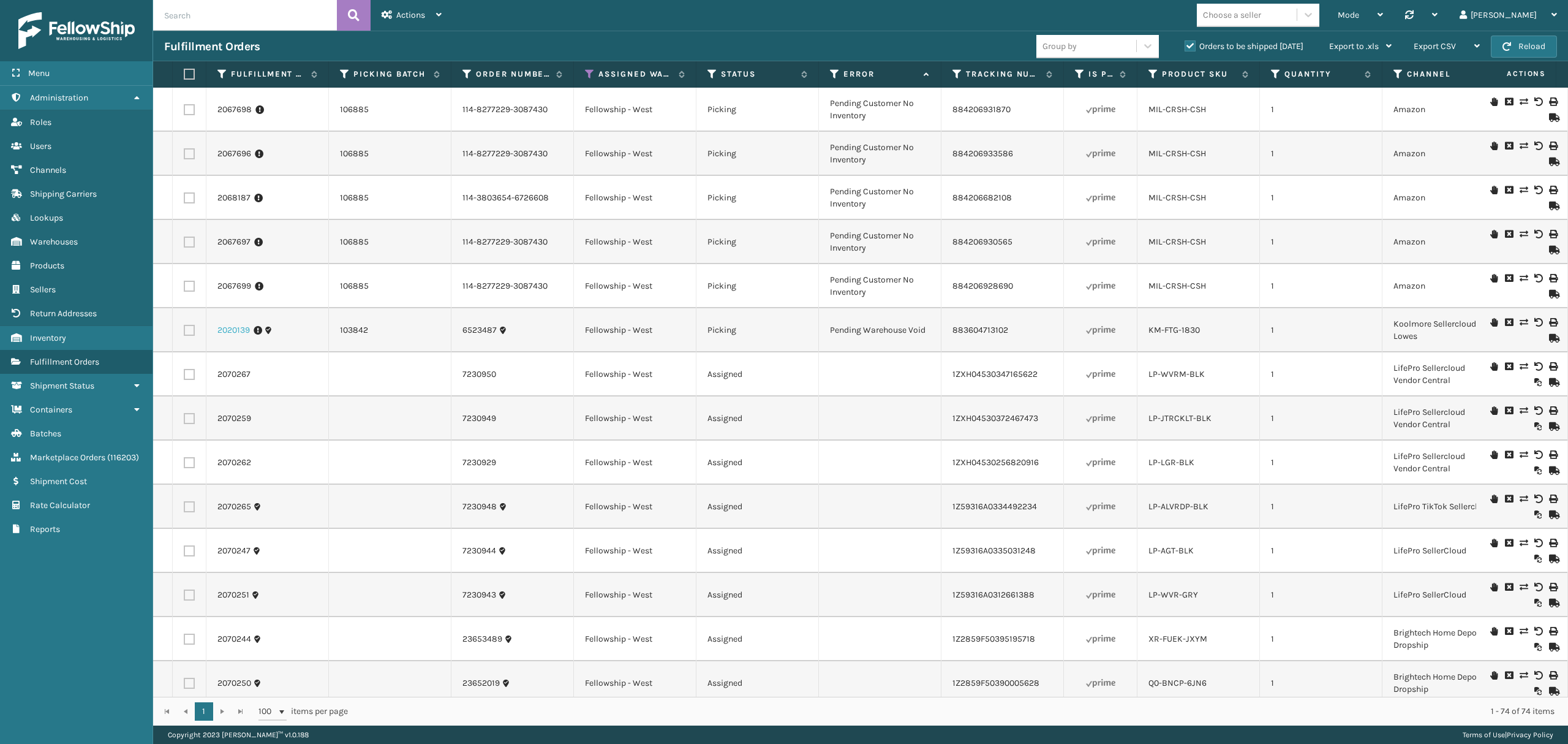
click at [236, 326] on link "2020139" at bounding box center [233, 330] width 32 height 12
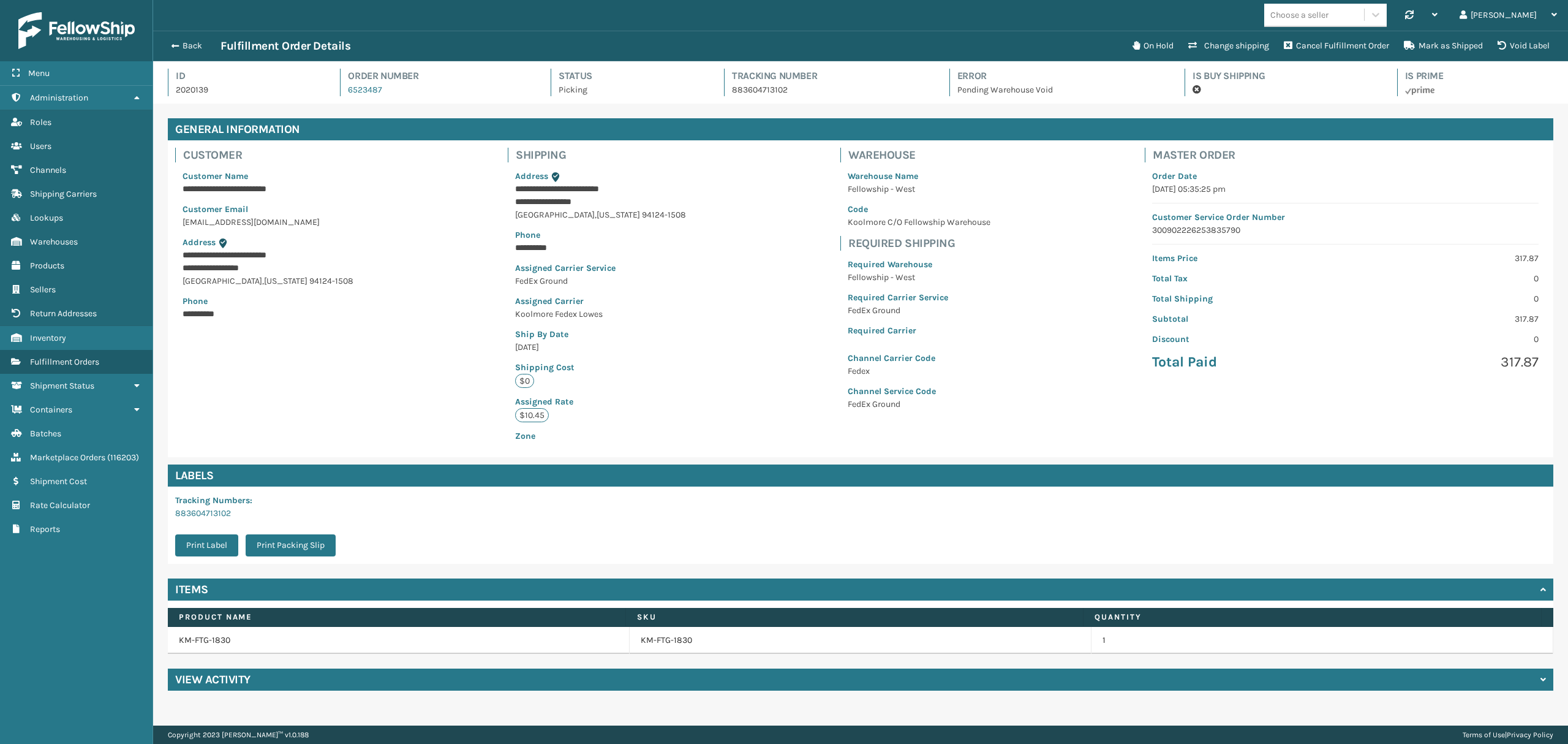
scroll to position [28, 1414]
click at [223, 671] on div "View Activity" at bounding box center [860, 680] width 1385 height 22
click at [191, 46] on button "Back" at bounding box center [192, 45] width 56 height 11
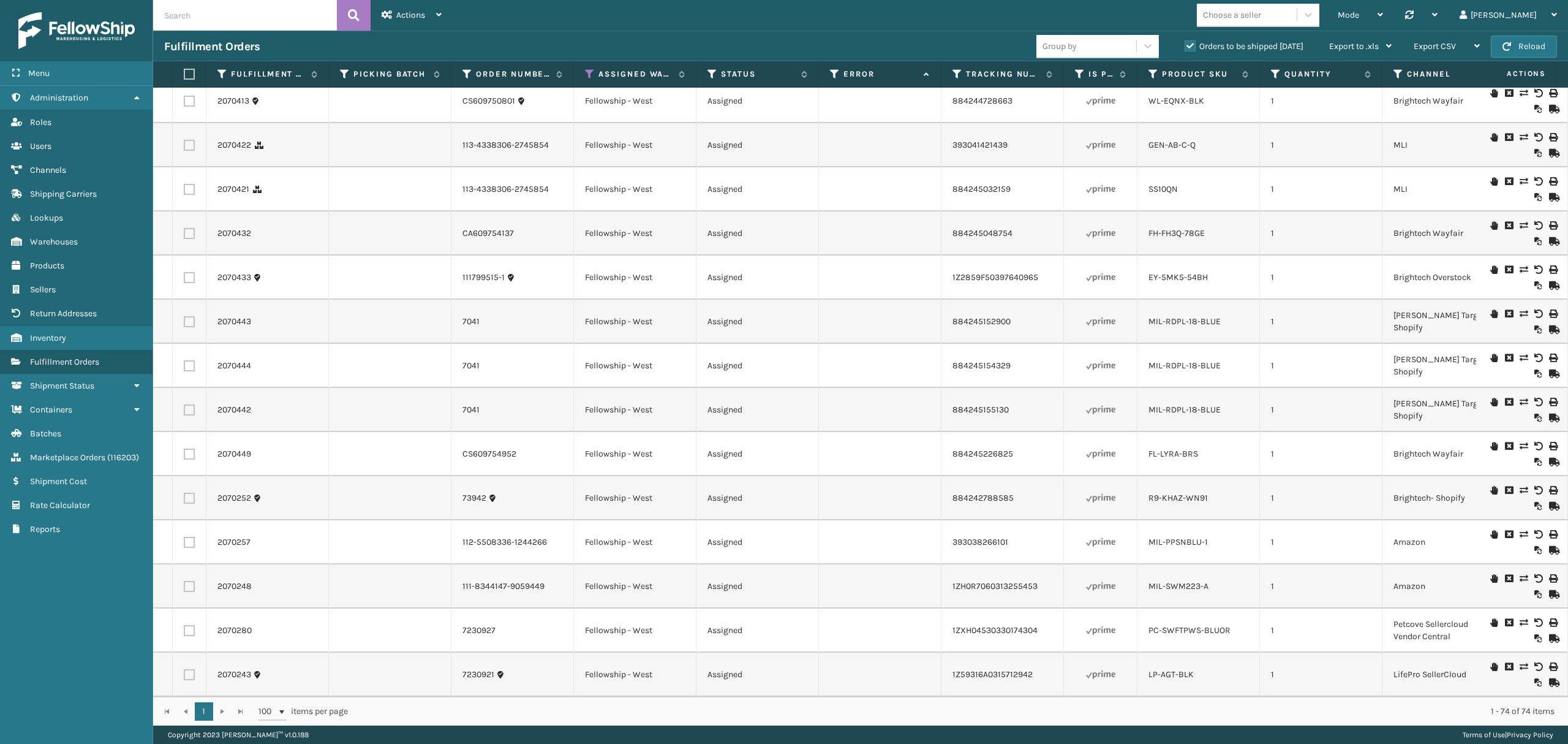
scroll to position [2667, 0]
